Goal: Task Accomplishment & Management: Complete application form

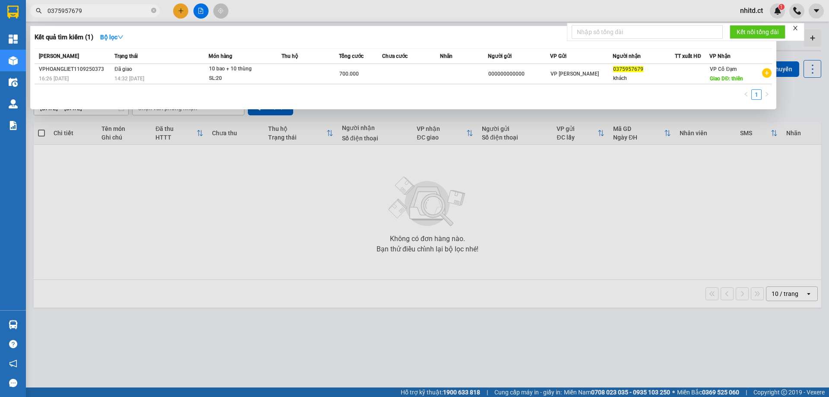
click at [181, 10] on div at bounding box center [414, 198] width 829 height 397
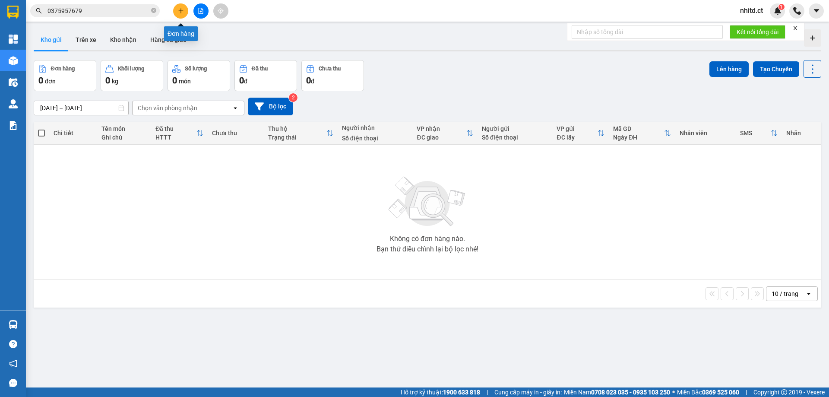
click at [181, 10] on icon "plus" at bounding box center [181, 11] width 6 height 6
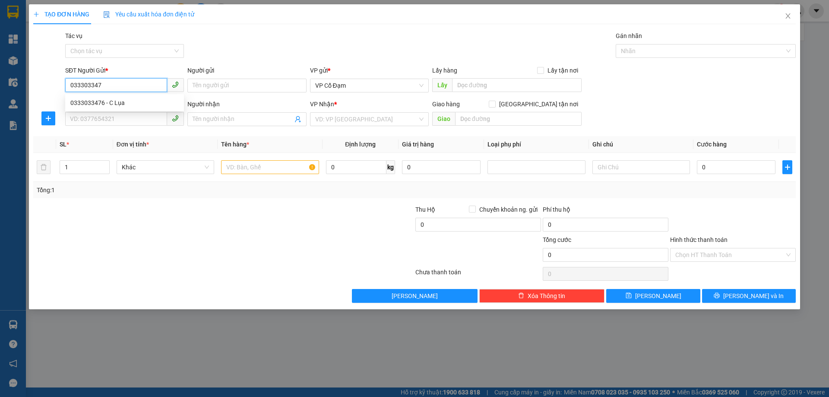
type input "0333033476"
click at [120, 105] on div "0333033476 - C Lụa" at bounding box center [124, 103] width 108 height 10
type input "C Lụa"
type input "0983925113"
type input "a lợi"
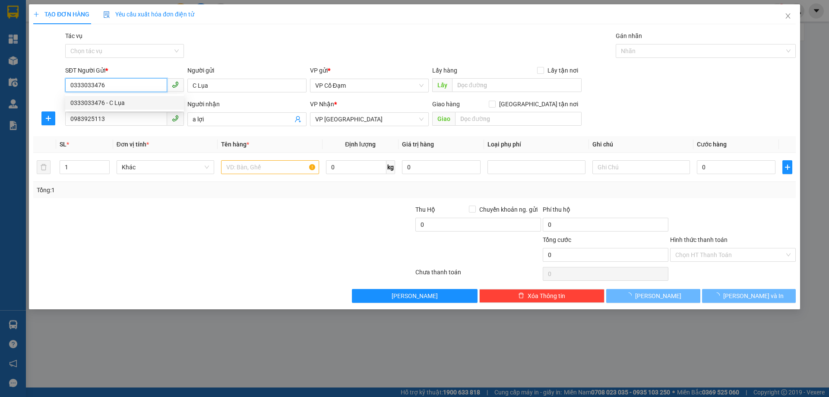
type input "50.000"
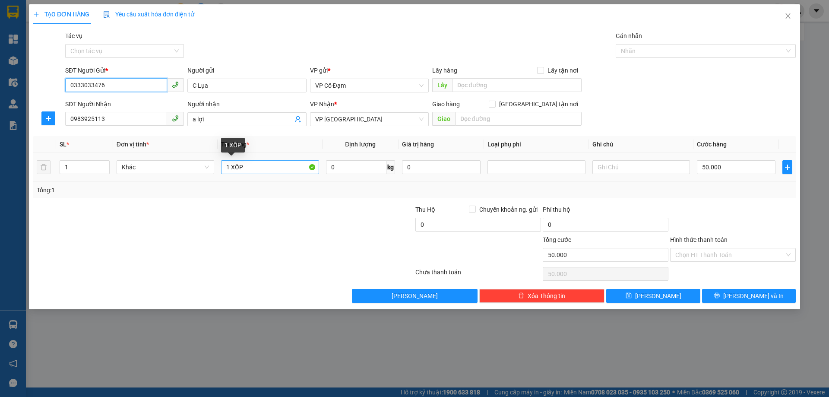
type input "0333033476"
drag, startPoint x: 255, startPoint y: 174, endPoint x: 231, endPoint y: 167, distance: 25.0
click at [231, 167] on input "1 XỐP" at bounding box center [270, 167] width 98 height 14
type input "1 bì bưởi + 1 thùng TĂ"
drag, startPoint x: 84, startPoint y: 169, endPoint x: 59, endPoint y: 168, distance: 25.5
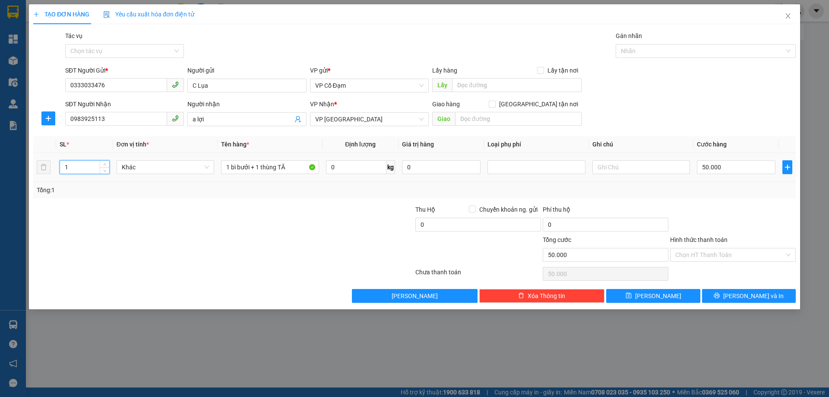
click at [59, 168] on td "1" at bounding box center [84, 167] width 57 height 29
type input "2"
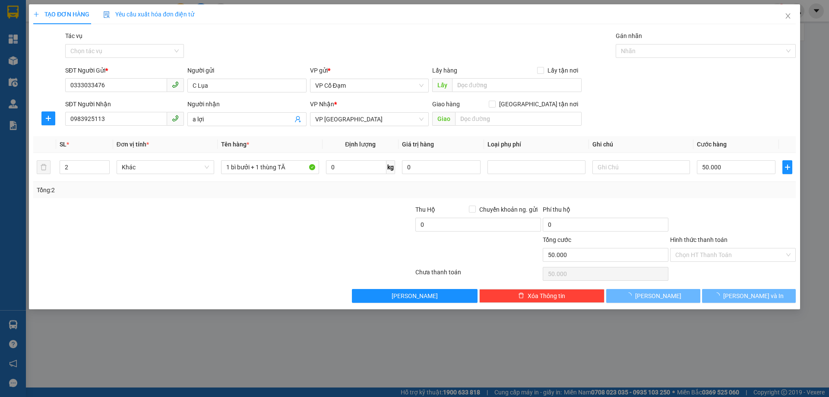
click at [309, 190] on div "Tổng: 2" at bounding box center [178, 190] width 283 height 10
type input "0"
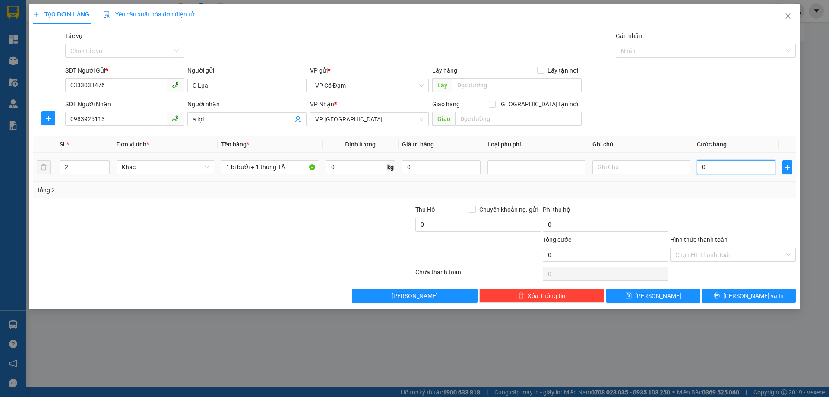
click at [716, 168] on input "0" at bounding box center [736, 167] width 79 height 14
type input "7"
type input "70"
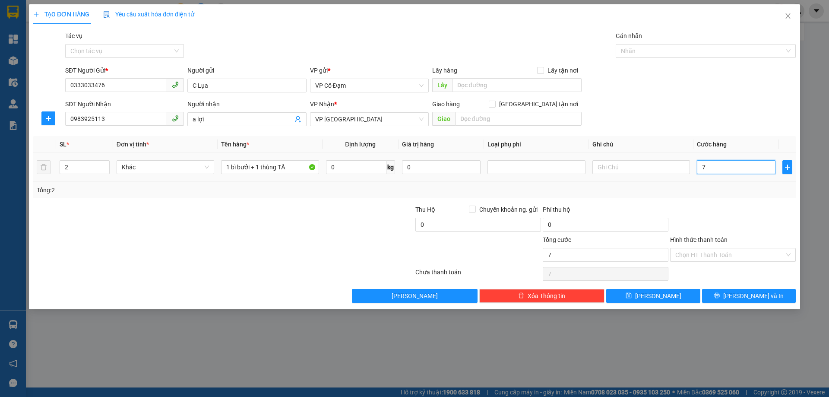
type input "70"
type input "700"
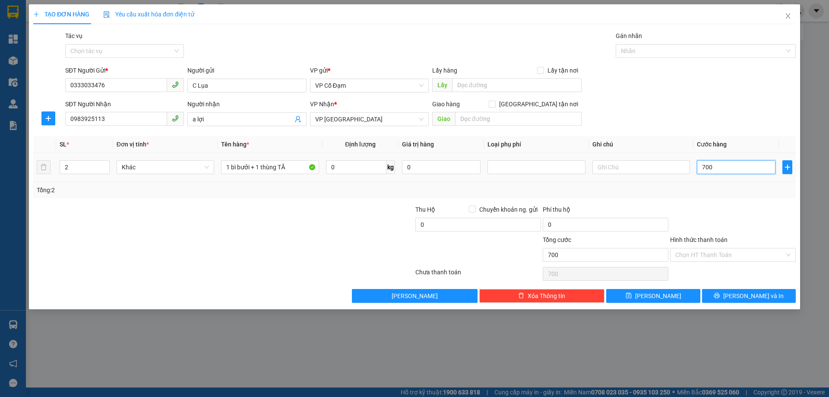
type input "7.000"
type input "70.000"
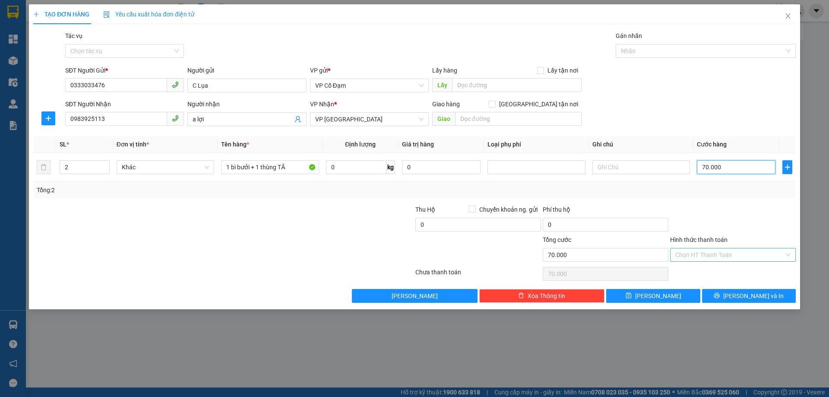
type input "70.000"
click at [706, 254] on input "Hình thức thanh toán" at bounding box center [729, 254] width 109 height 13
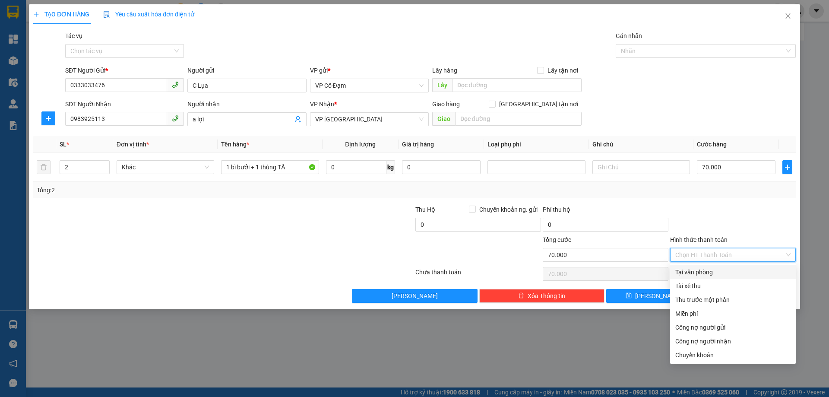
click at [692, 272] on div "Tại văn phòng" at bounding box center [732, 272] width 115 height 10
type input "0"
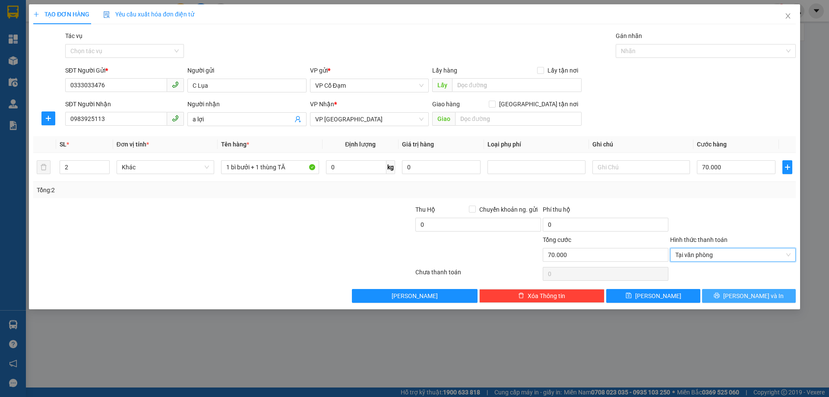
click at [735, 292] on button "[PERSON_NAME] và In" at bounding box center [749, 296] width 94 height 14
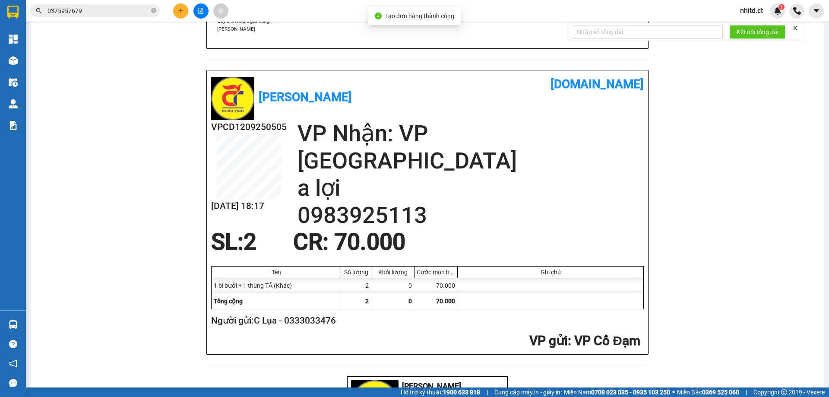
scroll to position [346, 0]
